Goal: Task Accomplishment & Management: Use online tool/utility

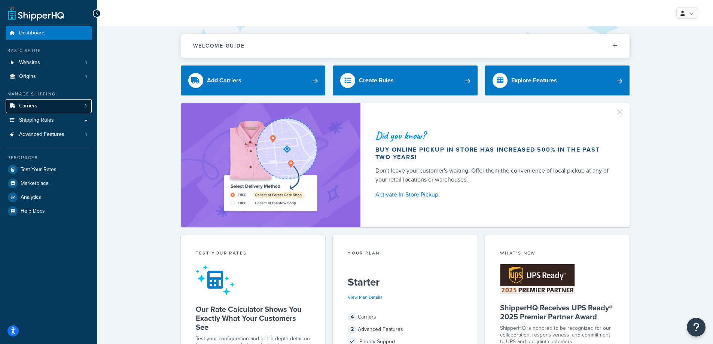
click at [59, 108] on link "Carriers 3" at bounding box center [49, 106] width 86 height 14
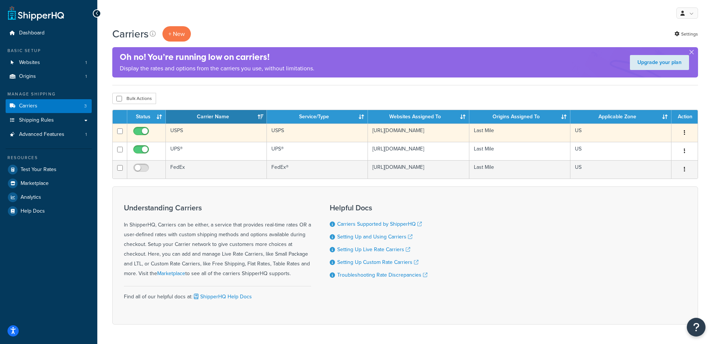
click at [227, 132] on td "USPS" at bounding box center [216, 132] width 101 height 18
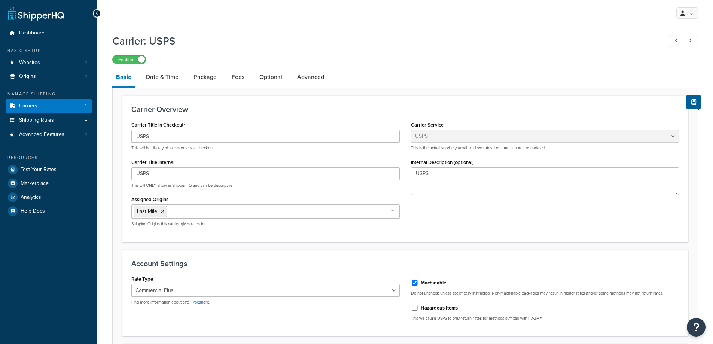
select select "usps"
select select "PLUS"
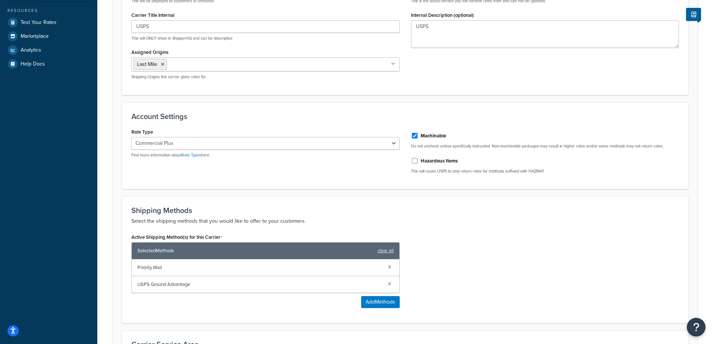
scroll to position [18, 0]
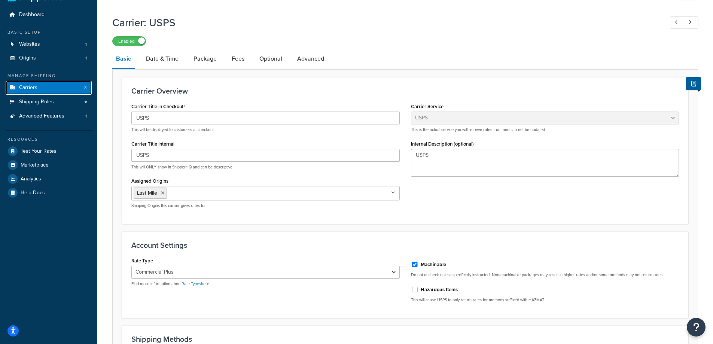
click at [48, 85] on link "Carriers 3" at bounding box center [49, 88] width 86 height 14
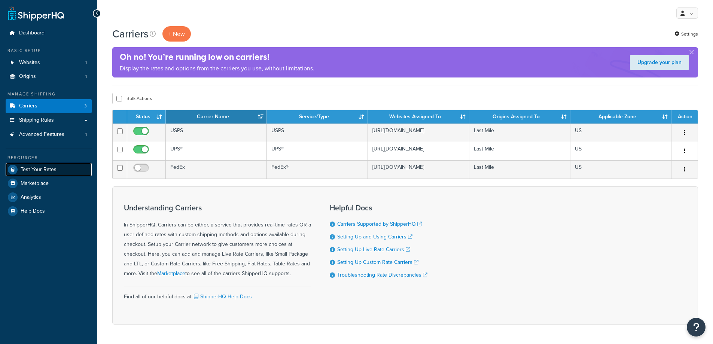
click at [51, 170] on span "Test Your Rates" at bounding box center [39, 169] width 36 height 6
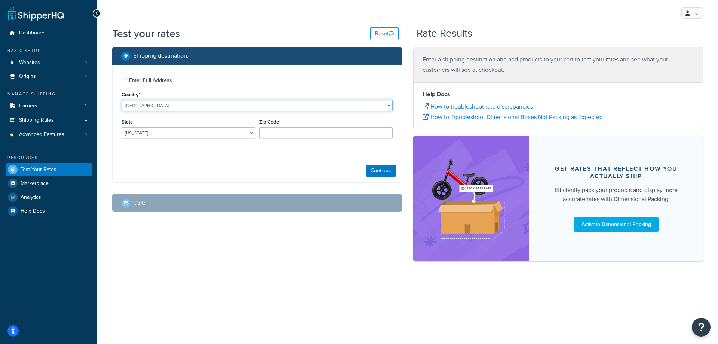
click at [167, 106] on select "United States United Kingdom Afghanistan Åland Islands Albania Algeria American…" at bounding box center [257, 105] width 271 height 11
click at [163, 105] on select "United States United Kingdom Afghanistan Åland Islands Albania Algeria American…" at bounding box center [257, 105] width 271 height 11
click at [147, 131] on select "Alabama Alaska American Samoa Arizona Arkansas Armed Forces Americas Armed Forc…" at bounding box center [189, 132] width 134 height 11
click at [122, 127] on select "Alabama Alaska American Samoa Arizona Arkansas Armed Forces Americas Armed Forc…" at bounding box center [189, 132] width 134 height 11
click at [179, 133] on select "Alabama Alaska American Samoa Arizona Arkansas Armed Forces Americas Armed Forc…" at bounding box center [189, 132] width 134 height 11
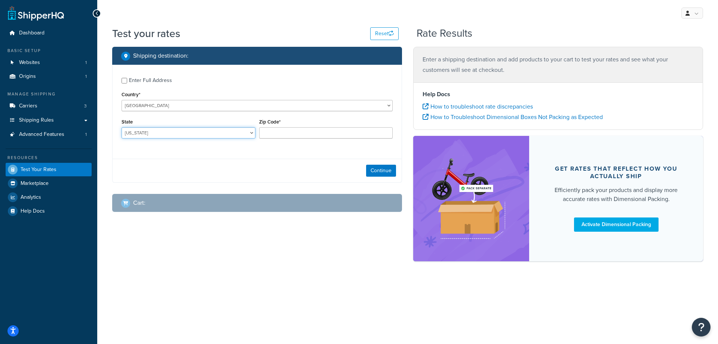
select select "WI"
click at [122, 127] on select "Alabama Alaska American Samoa Arizona Arkansas Armed Forces Americas Armed Forc…" at bounding box center [189, 132] width 134 height 11
click at [293, 131] on input "Zip Code*" at bounding box center [326, 132] width 134 height 11
type input "54448"
click at [379, 170] on button "Continue" at bounding box center [381, 171] width 30 height 12
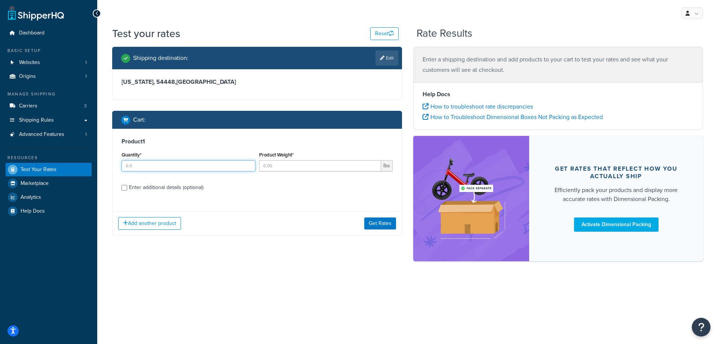
click at [233, 166] on input "Quantity*" at bounding box center [189, 165] width 134 height 11
type input "1"
click at [279, 161] on input "Product Weight*" at bounding box center [320, 165] width 122 height 11
type input "5"
click at [372, 224] on button "Get Rates" at bounding box center [380, 223] width 32 height 12
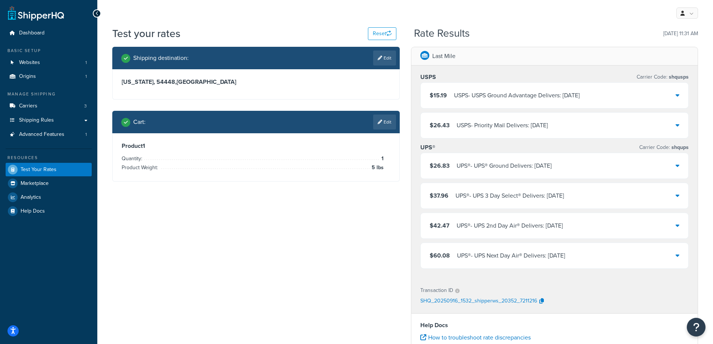
click at [263, 21] on div "My Profile Billing Global Settings Contact Us Logout" at bounding box center [404, 13] width 615 height 26
click at [306, 309] on div "Shipping destination : Edit Wisconsin, 54448 , United States Cart : Edit Produc…" at bounding box center [405, 272] width 597 height 451
click at [184, 295] on div "Shipping destination : Edit Wisconsin, 54448 , United States Cart : Edit Produc…" at bounding box center [405, 272] width 597 height 451
